Goal: Task Accomplishment & Management: Manage account settings

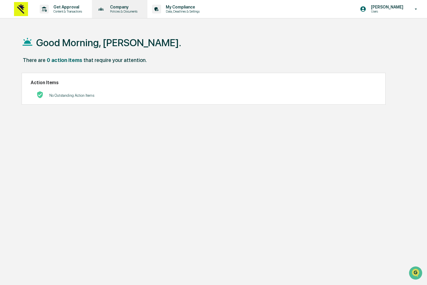
click at [118, 13] on div "Company Policies & Documents" at bounding box center [119, 9] width 50 height 18
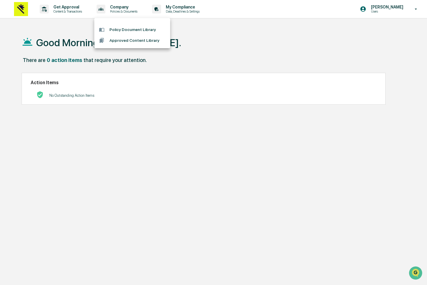
click at [242, 45] on div at bounding box center [213, 142] width 427 height 285
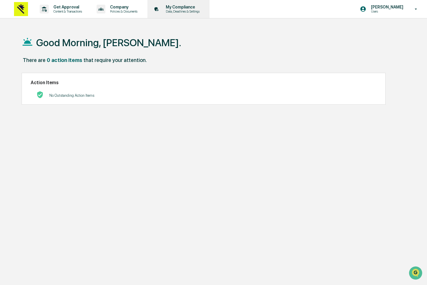
click at [179, 9] on p "My Compliance" at bounding box center [181, 7] width 41 height 5
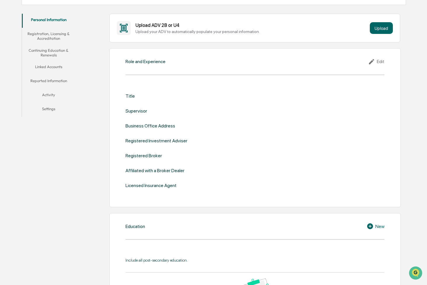
scroll to position [14, 0]
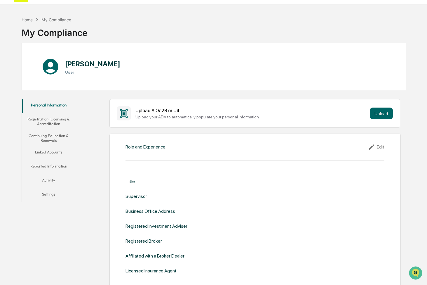
click at [53, 191] on button "Settings" at bounding box center [48, 195] width 53 height 14
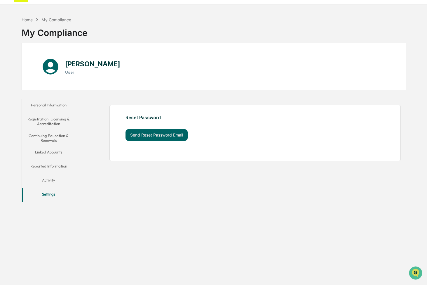
click at [51, 151] on button "Linked Accounts" at bounding box center [48, 153] width 53 height 14
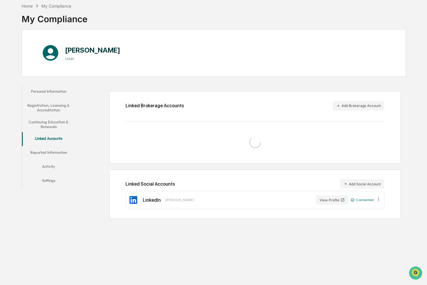
scroll to position [34, 0]
click at [400, 235] on div "Home My Compliance My Compliance David Mort User Personal Information Registrat…" at bounding box center [214, 142] width 402 height 285
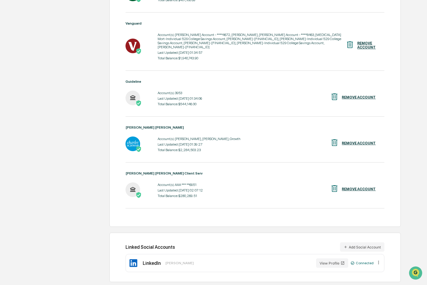
scroll to position [280, 0]
click at [360, 242] on button "Add Social Account" at bounding box center [362, 246] width 44 height 9
click at [364, 242] on button "Add Social Account" at bounding box center [362, 246] width 44 height 9
click at [420, 230] on div "Home My Compliance My Compliance David Mort User Personal Information Registrat…" at bounding box center [213, 17] width 427 height 536
click at [377, 242] on button "Add Social Account" at bounding box center [362, 246] width 44 height 9
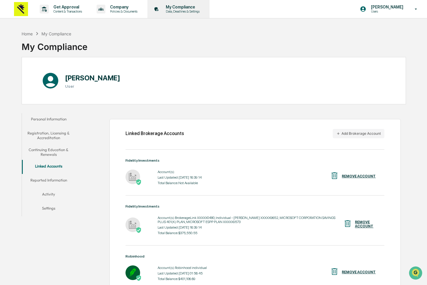
click at [193, 13] on p "Data, Deadlines & Settings" at bounding box center [181, 11] width 41 height 4
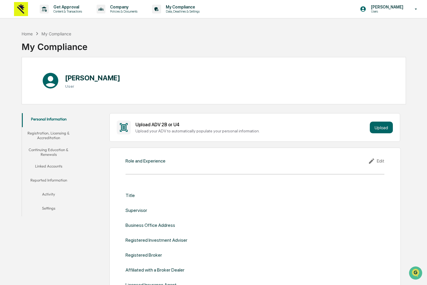
click at [58, 187] on button "Reported Information" at bounding box center [48, 181] width 53 height 14
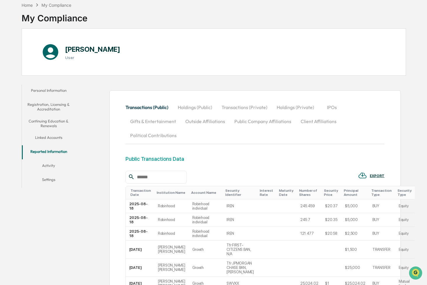
scroll to position [57, 0]
